Goal: Check status: Check status

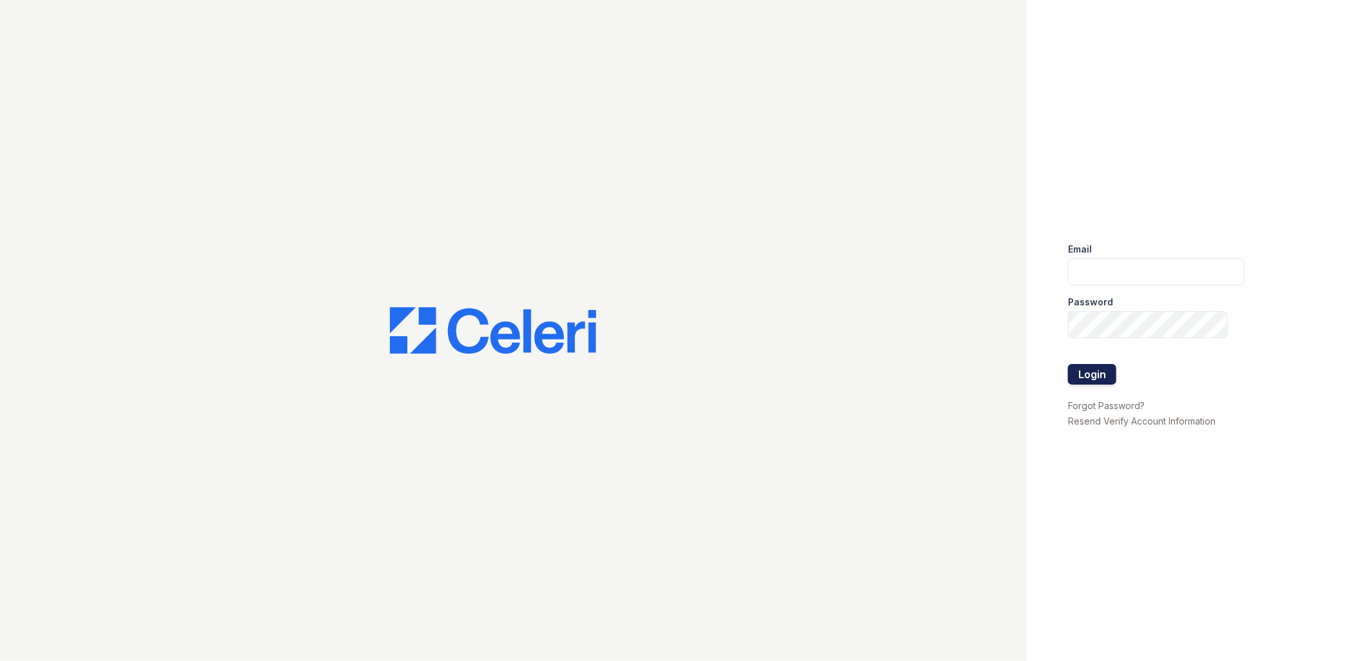
type input "[EMAIL_ADDRESS][DOMAIN_NAME]"
click at [1092, 372] on button "Login" at bounding box center [1092, 374] width 48 height 21
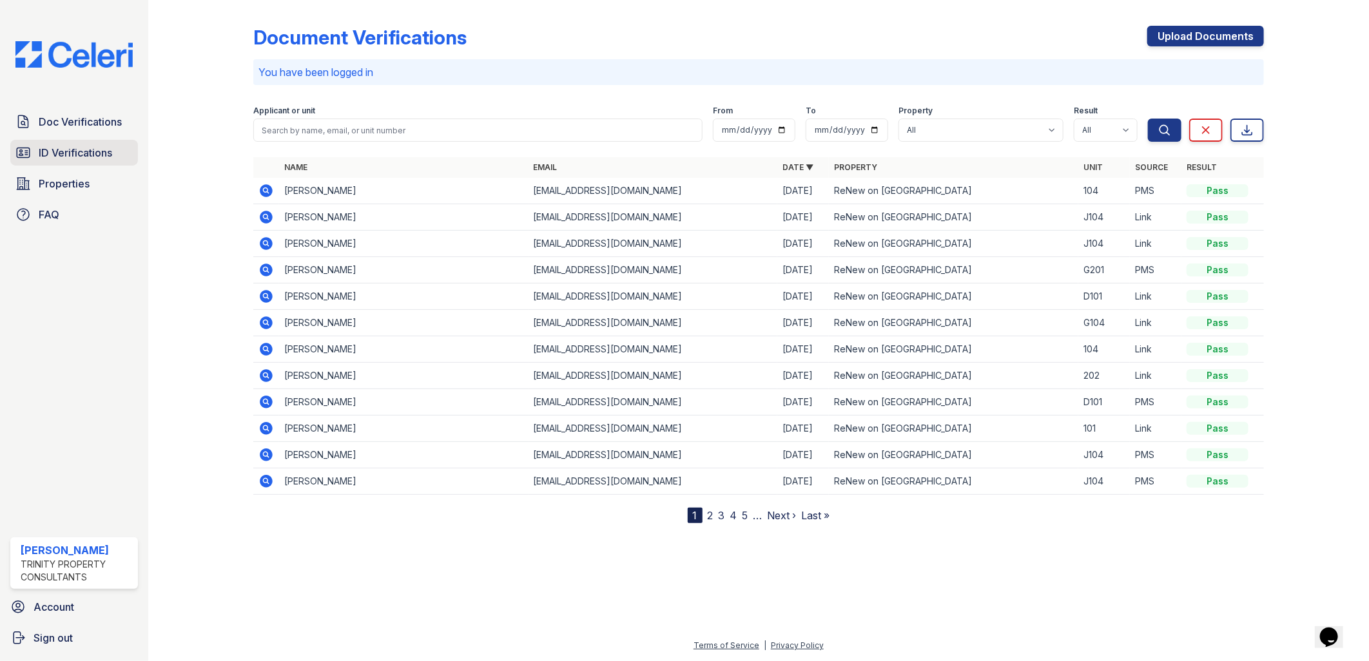
click at [88, 157] on span "ID Verifications" at bounding box center [75, 152] width 73 height 15
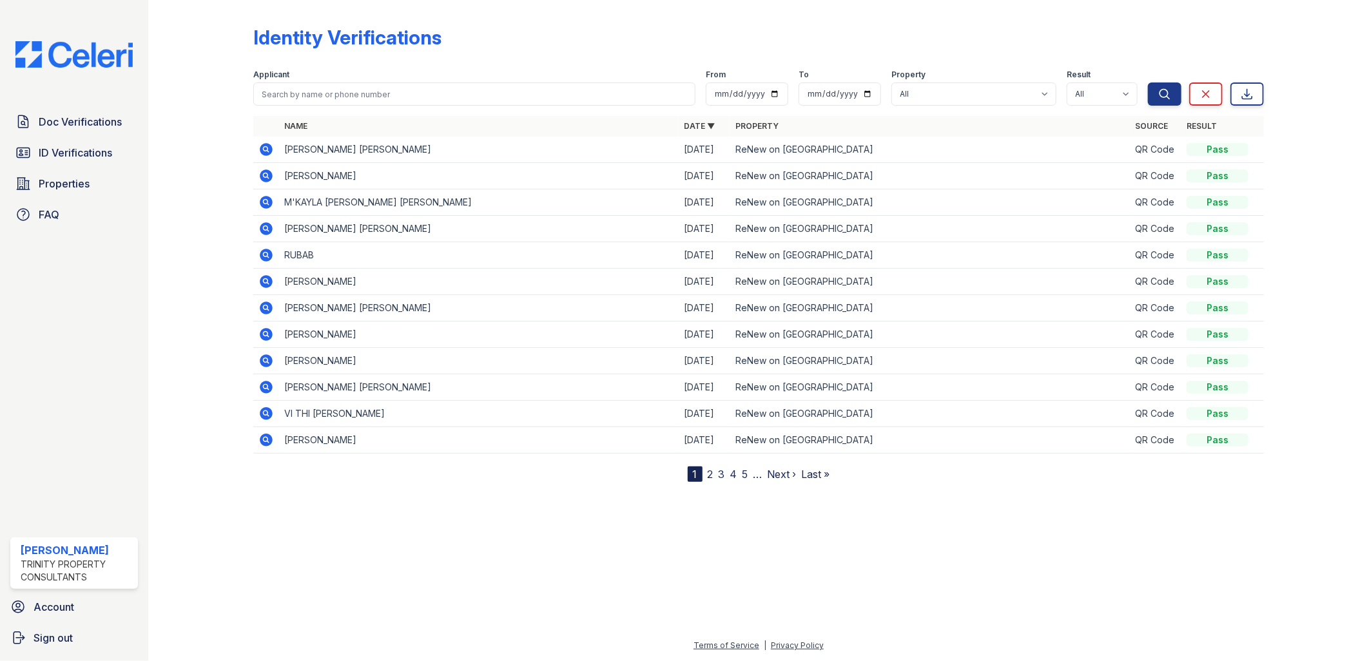
click at [265, 150] on icon at bounding box center [265, 149] width 15 height 15
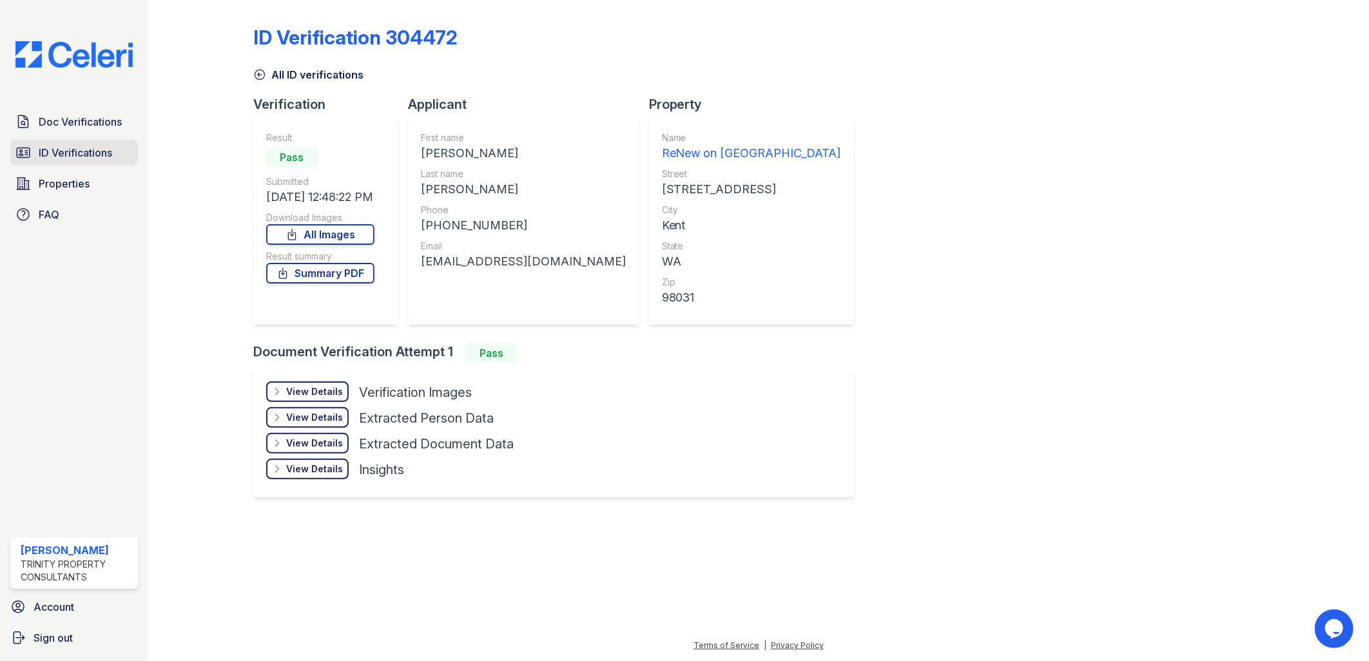
click at [59, 151] on span "ID Verifications" at bounding box center [75, 152] width 73 height 15
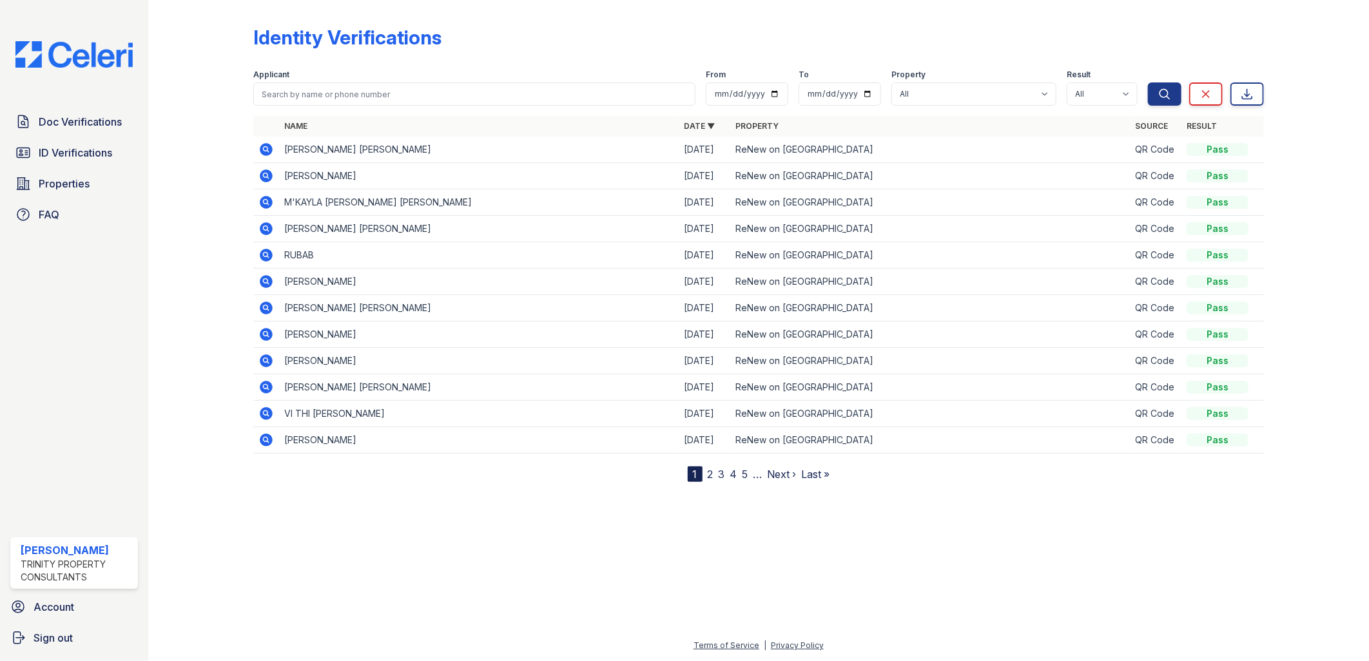
click at [267, 178] on icon at bounding box center [266, 175] width 13 height 13
